Goal: Find specific page/section: Find specific page/section

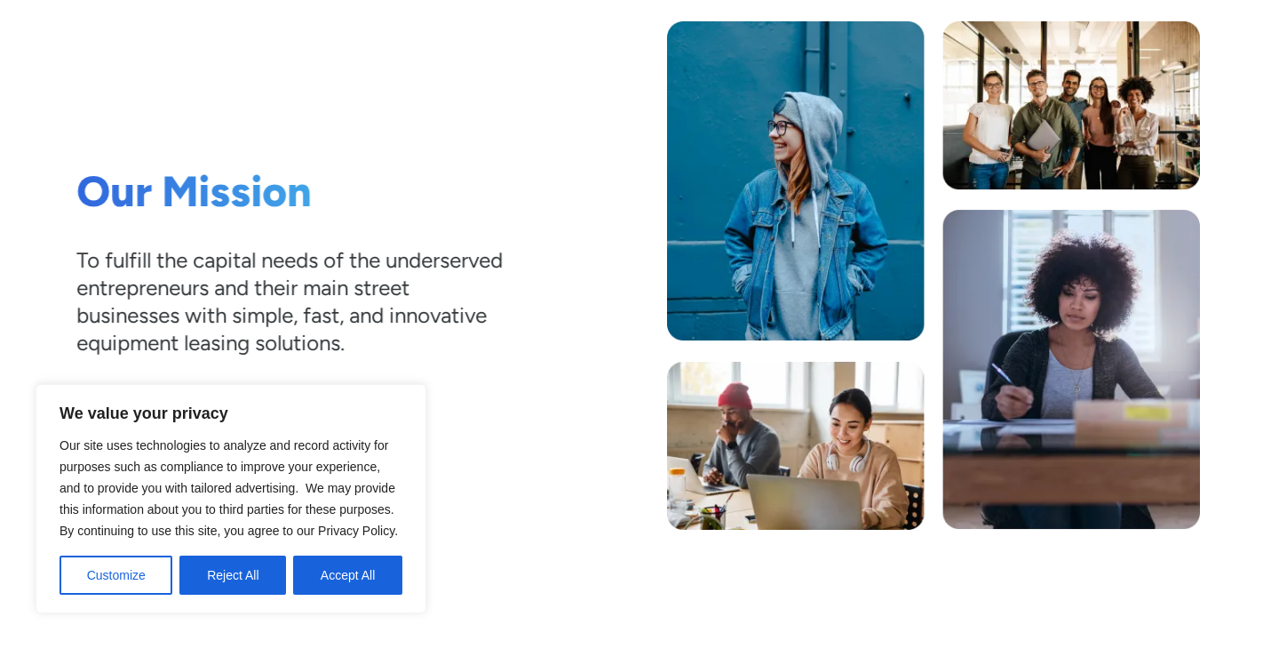
scroll to position [499, 0]
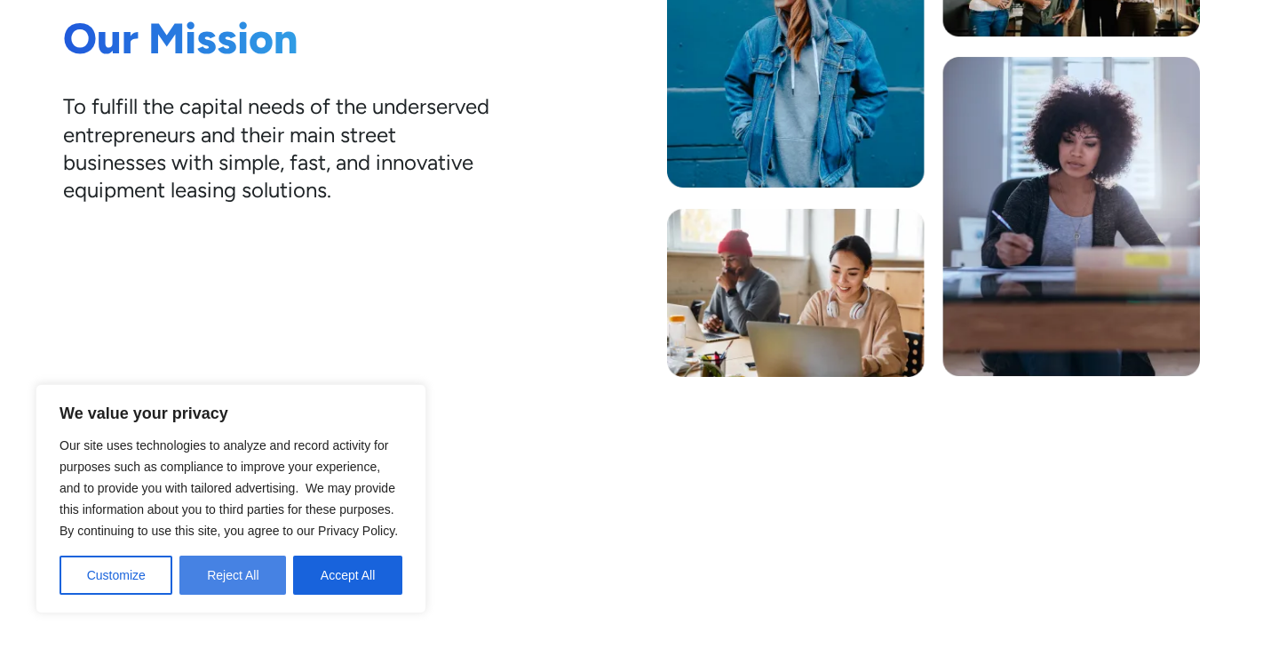
click at [259, 582] on button "Reject All" at bounding box center [232, 574] width 107 height 39
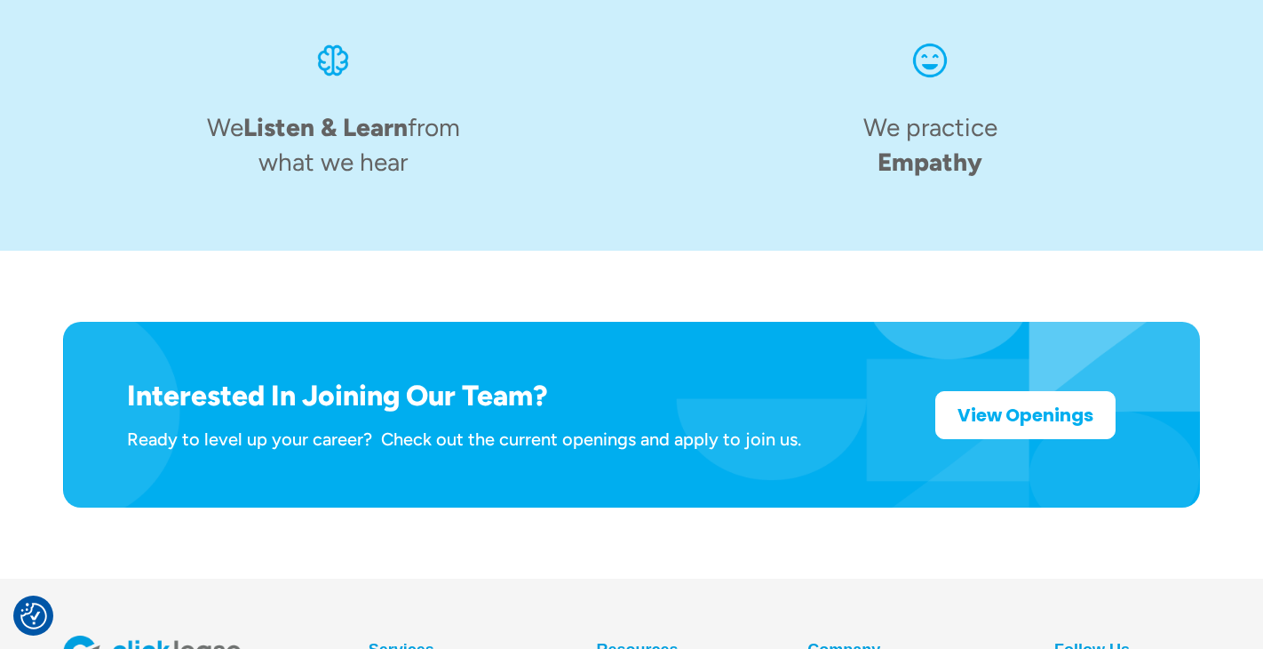
scroll to position [2926, 0]
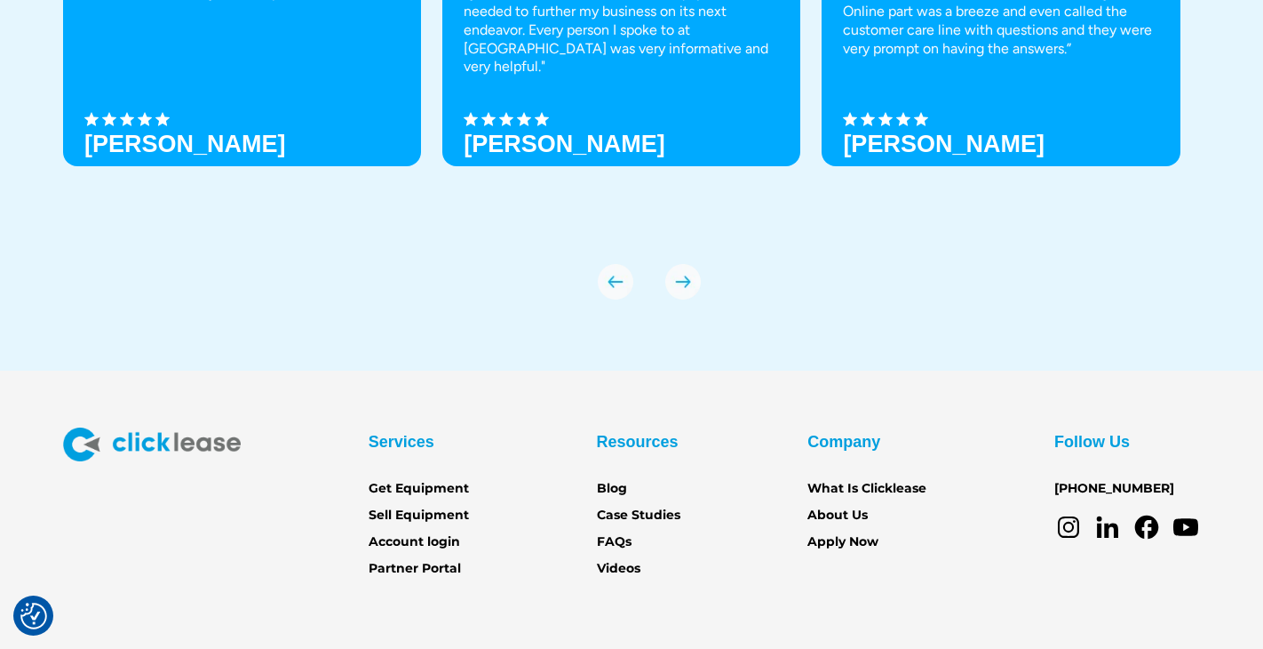
scroll to position [6315, 0]
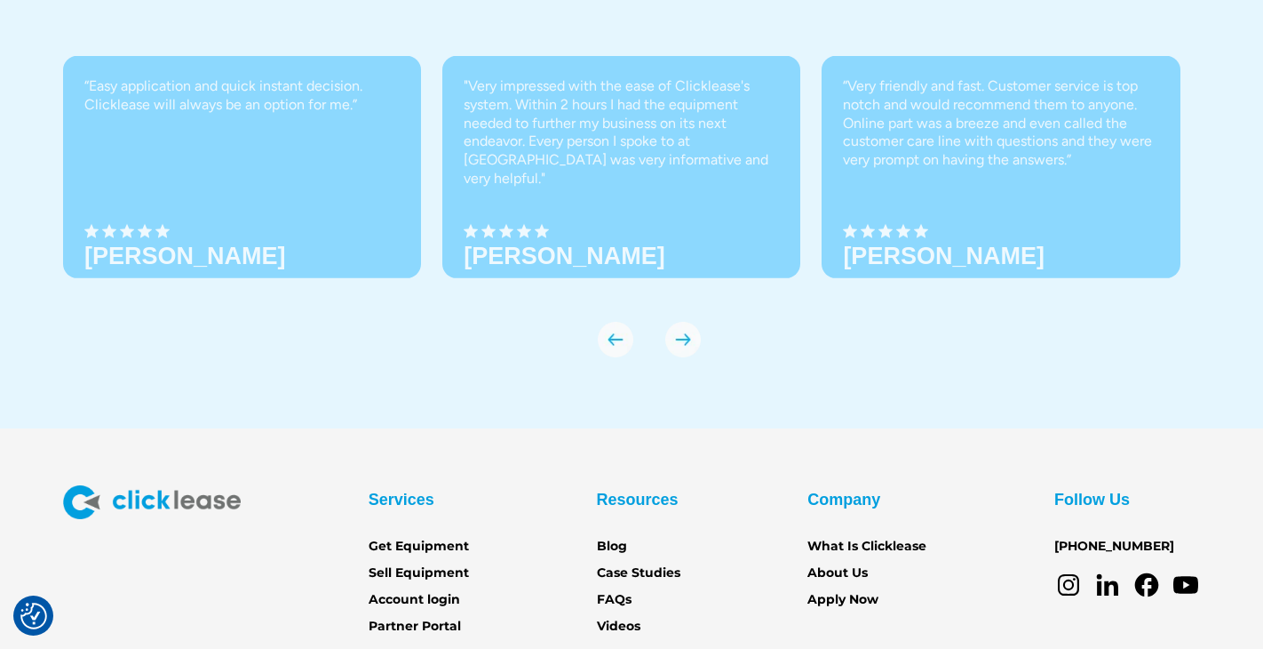
scroll to position [6315, 0]
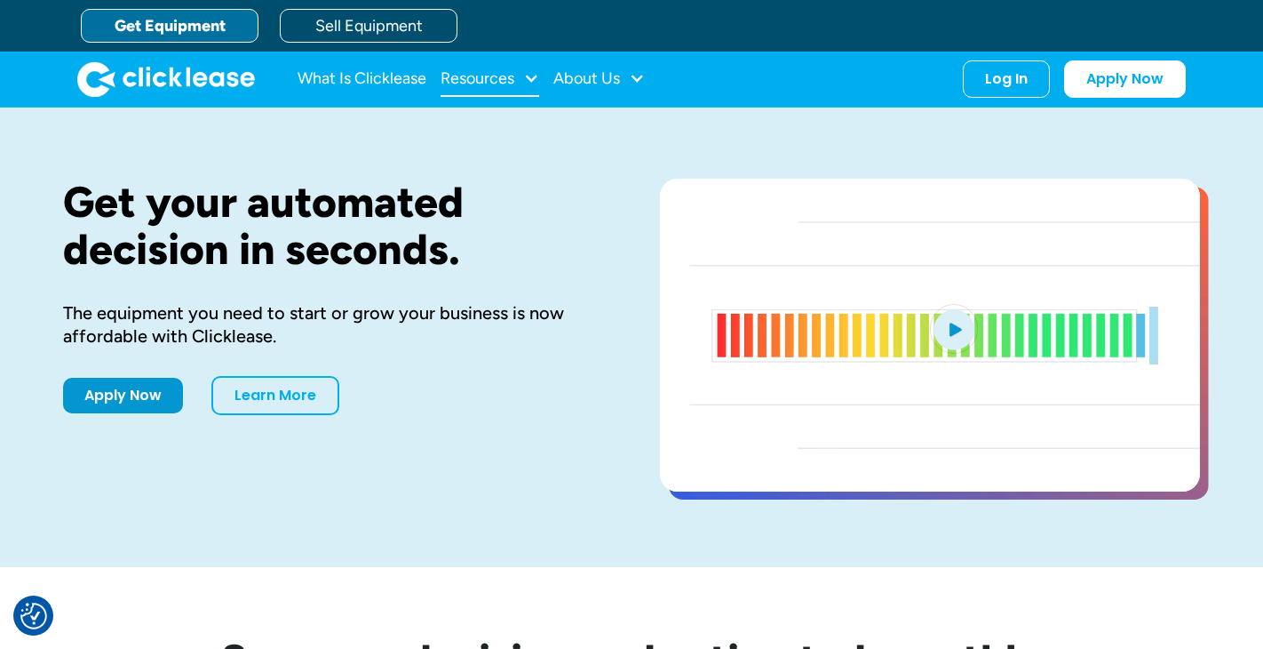
click at [488, 78] on div "Resources" at bounding box center [478, 78] width 74 height 0
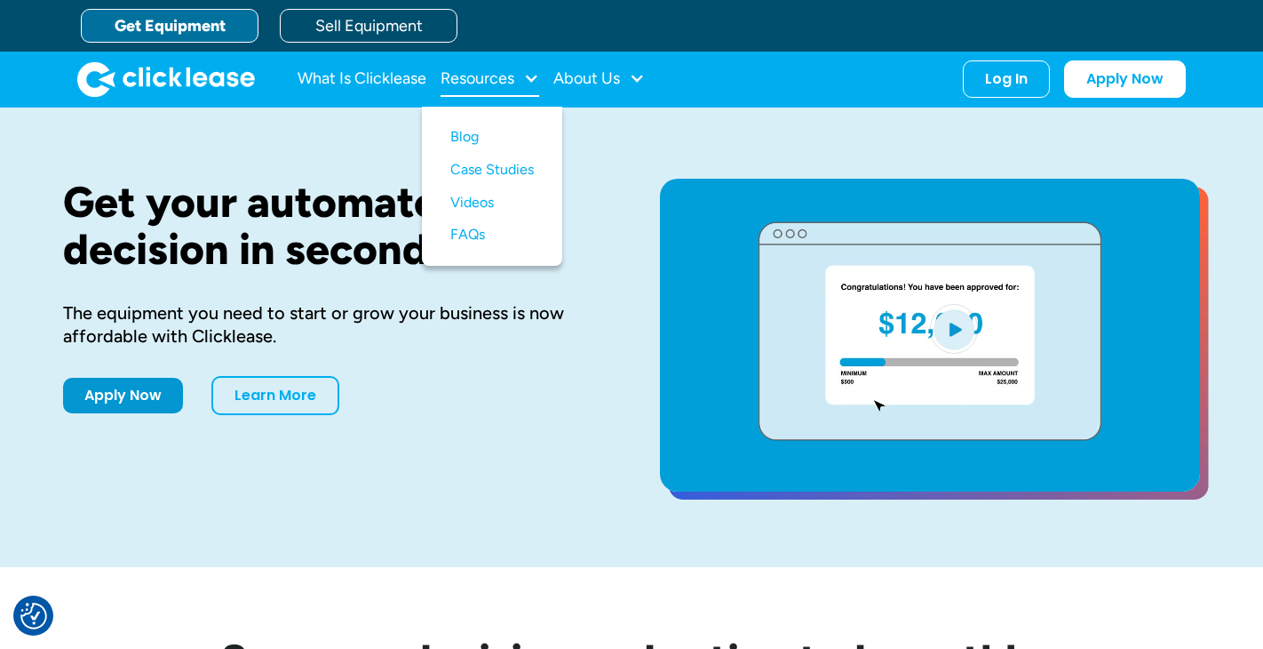
click at [488, 78] on div "Resources" at bounding box center [478, 78] width 74 height 0
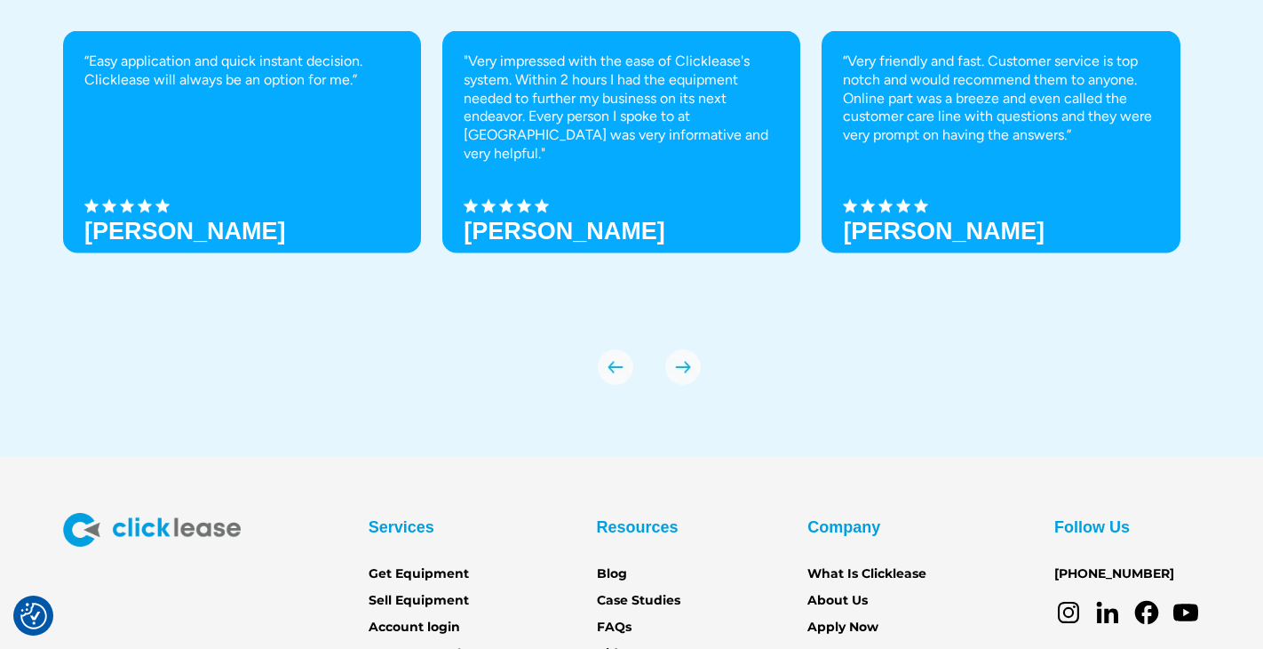
scroll to position [6315, 0]
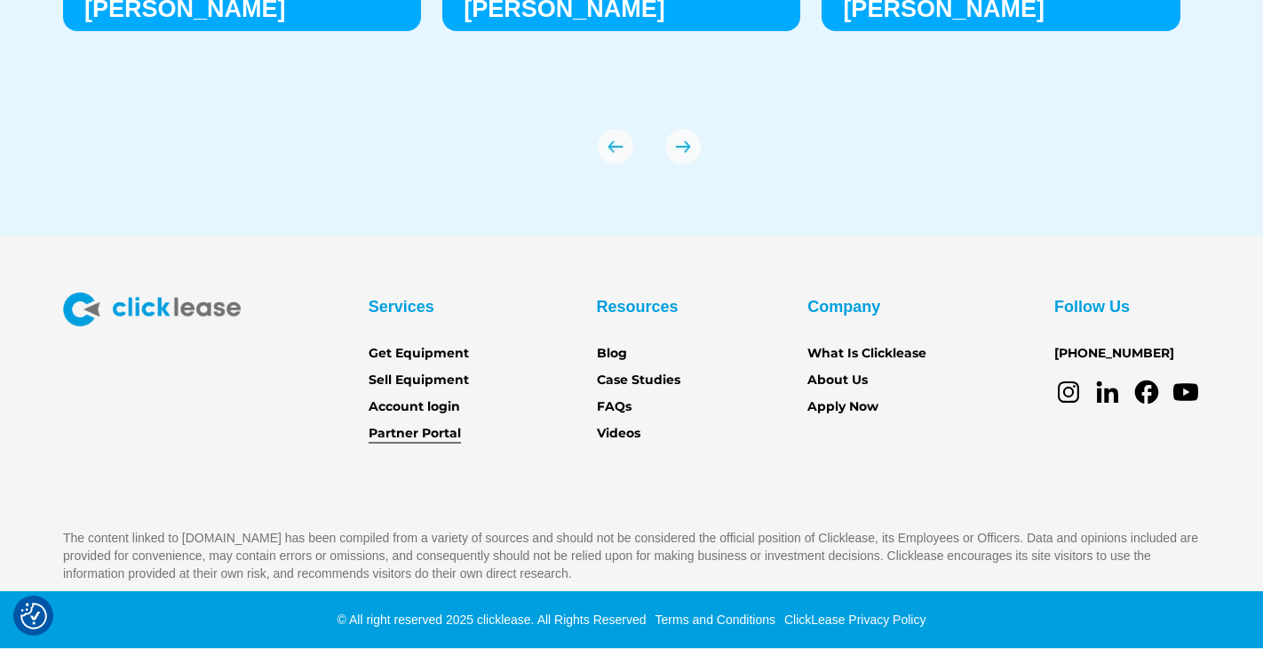
click at [442, 432] on link "Partner Portal" at bounding box center [415, 434] width 92 height 20
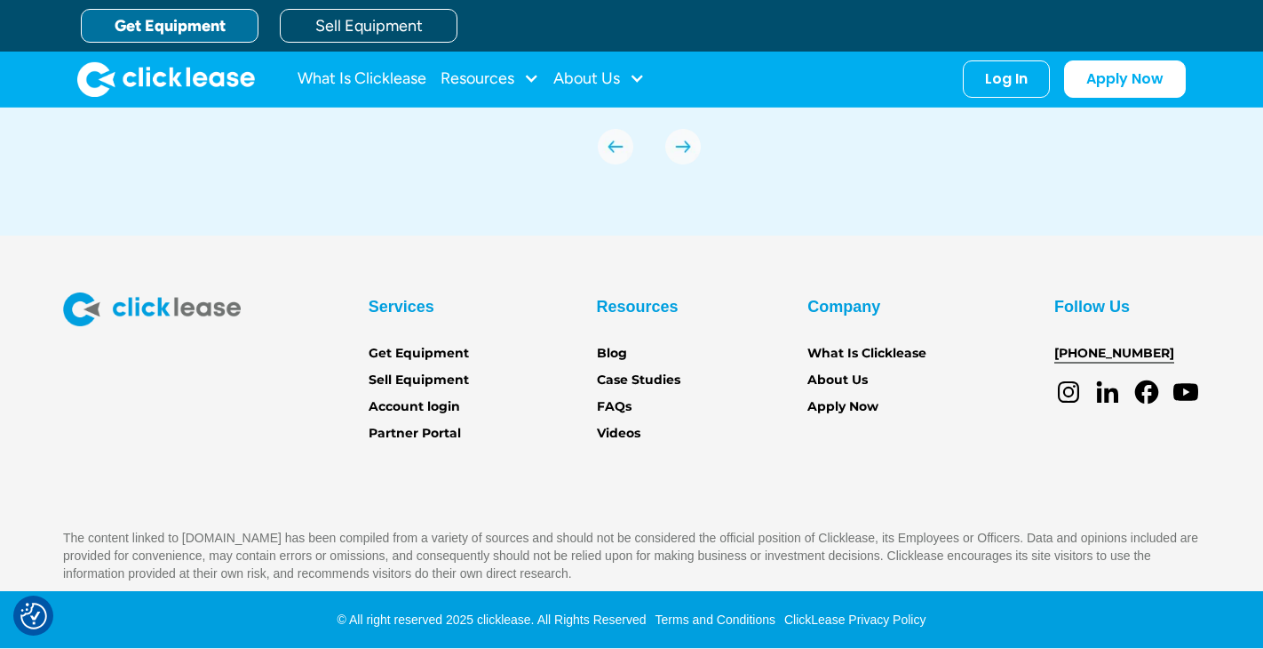
click at [1130, 354] on link "[PHONE_NUMBER]" at bounding box center [1115, 354] width 120 height 20
